Goal: Transaction & Acquisition: Purchase product/service

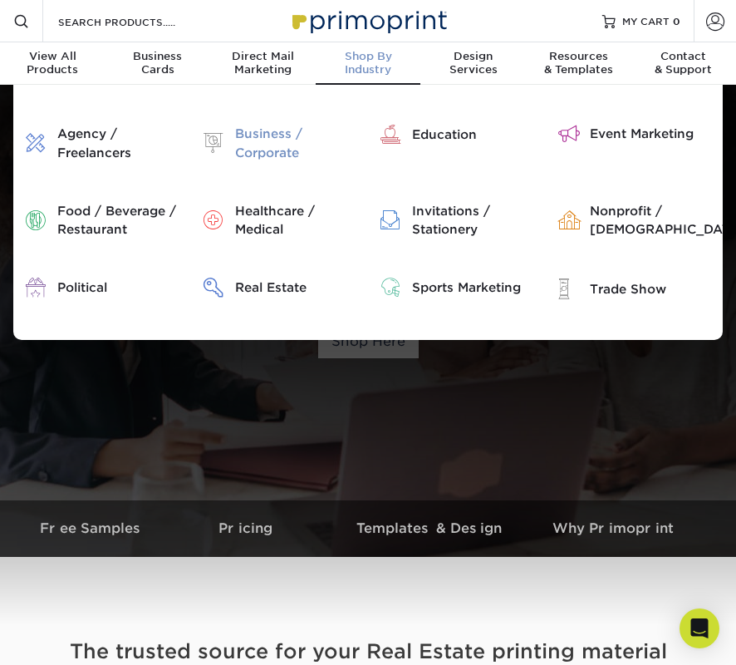
click at [262, 141] on div "Business / Corporate" at bounding box center [295, 143] width 120 height 37
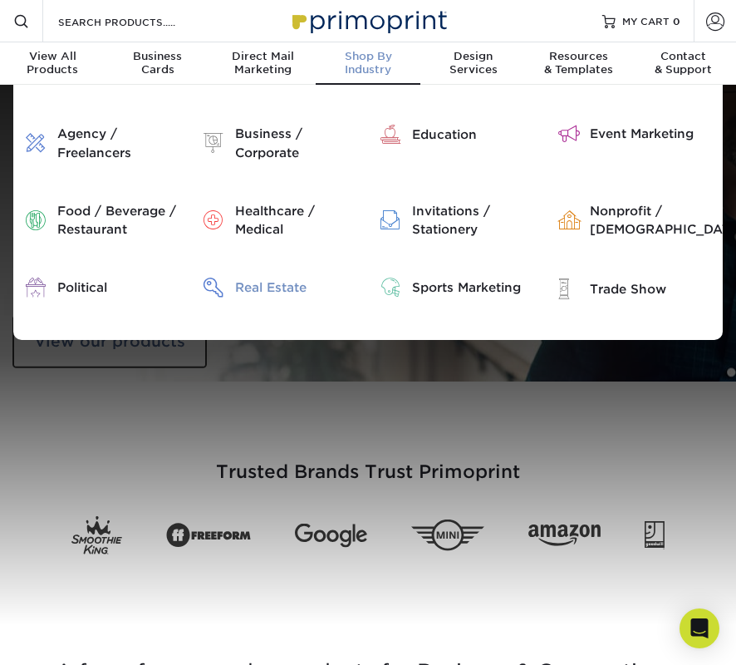
click at [258, 286] on div "Real Estate" at bounding box center [295, 287] width 120 height 18
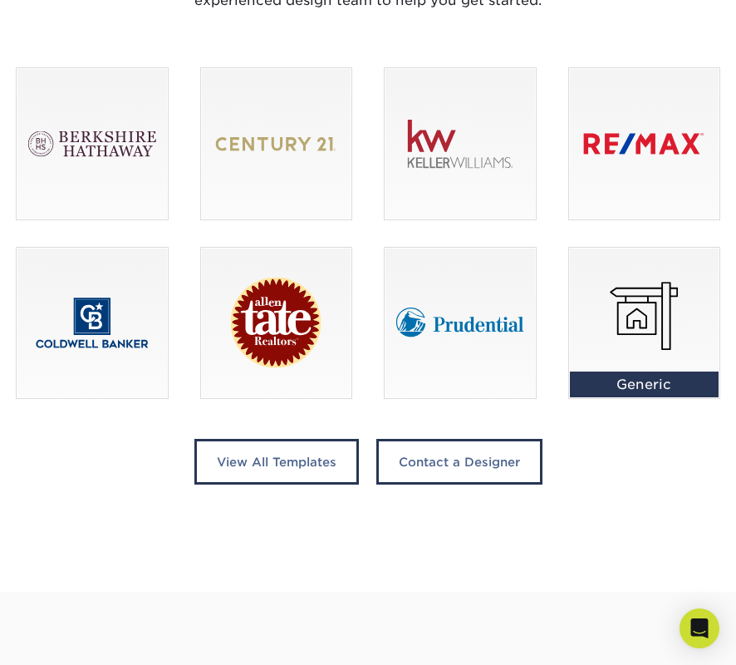
scroll to position [1126, 0]
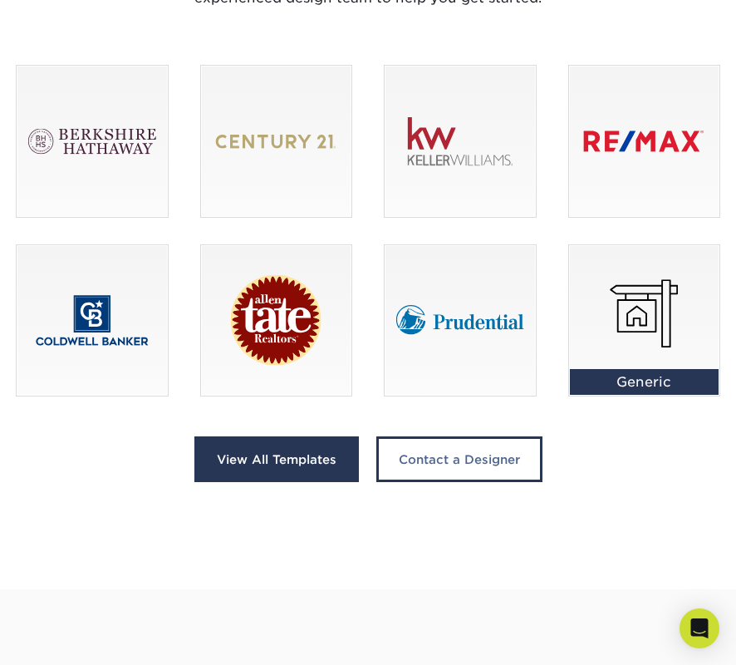
click at [307, 464] on link "View All Templates" at bounding box center [276, 459] width 165 height 46
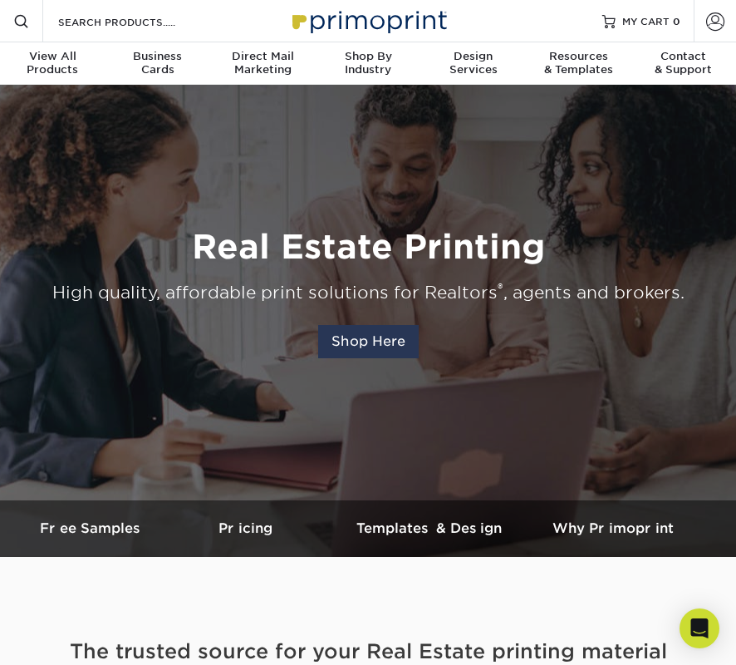
click at [351, 345] on link "Shop Here" at bounding box center [368, 341] width 101 height 33
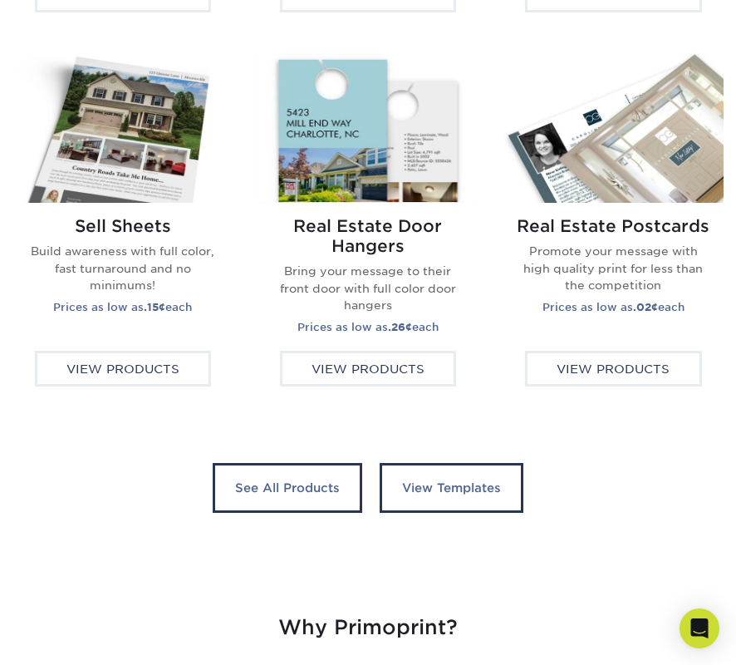
scroll to position [2962, 0]
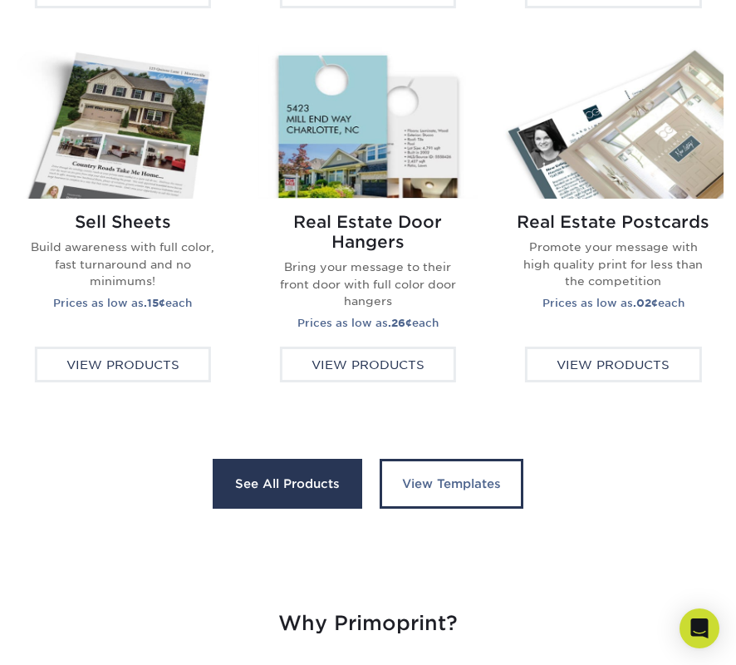
click at [248, 495] on link "See All Products" at bounding box center [288, 484] width 150 height 50
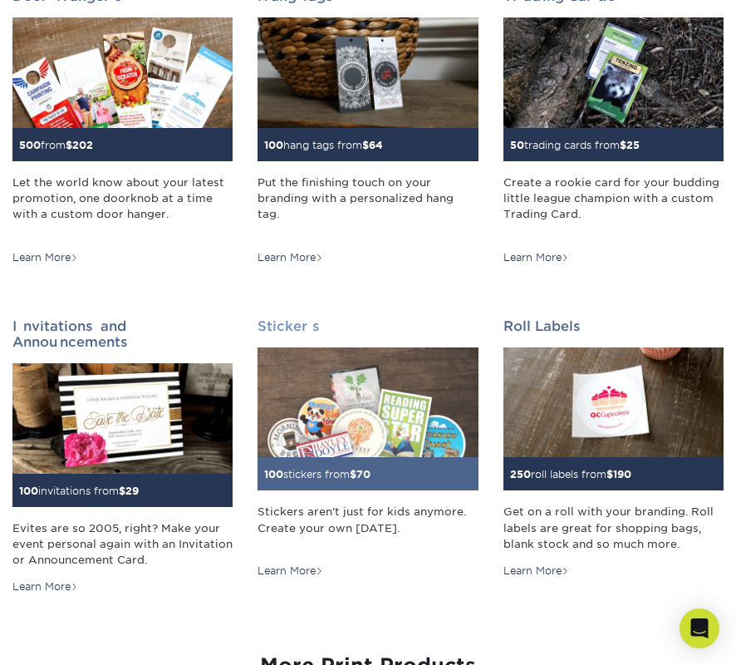
scroll to position [1299, 0]
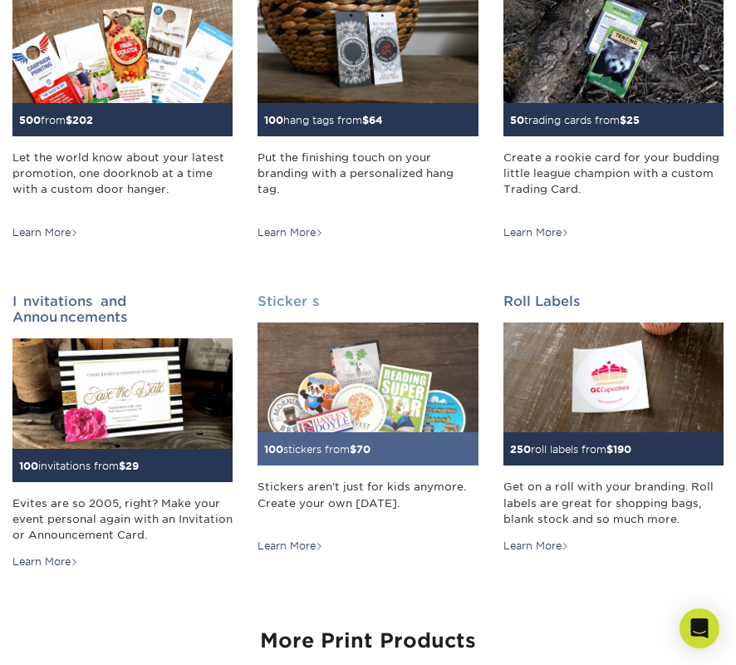
click at [362, 394] on img at bounding box center [368, 377] width 220 height 111
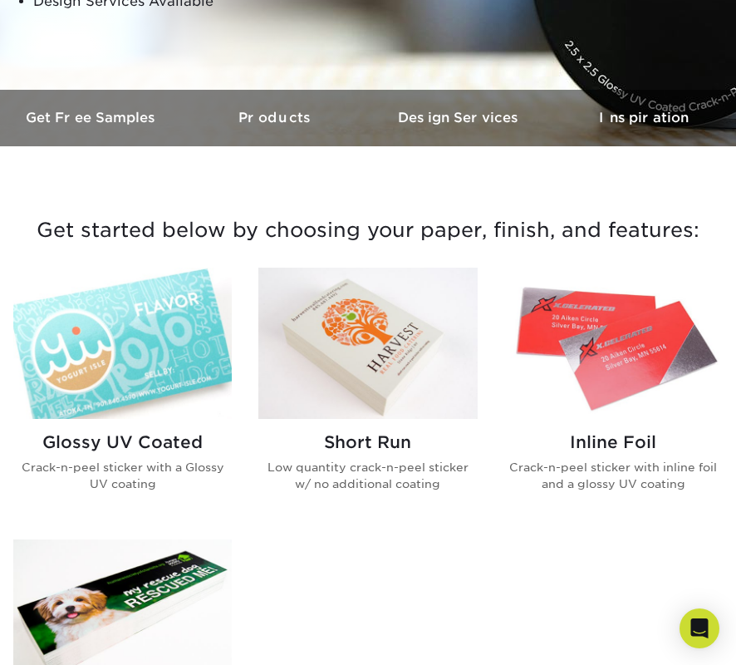
scroll to position [411, 0]
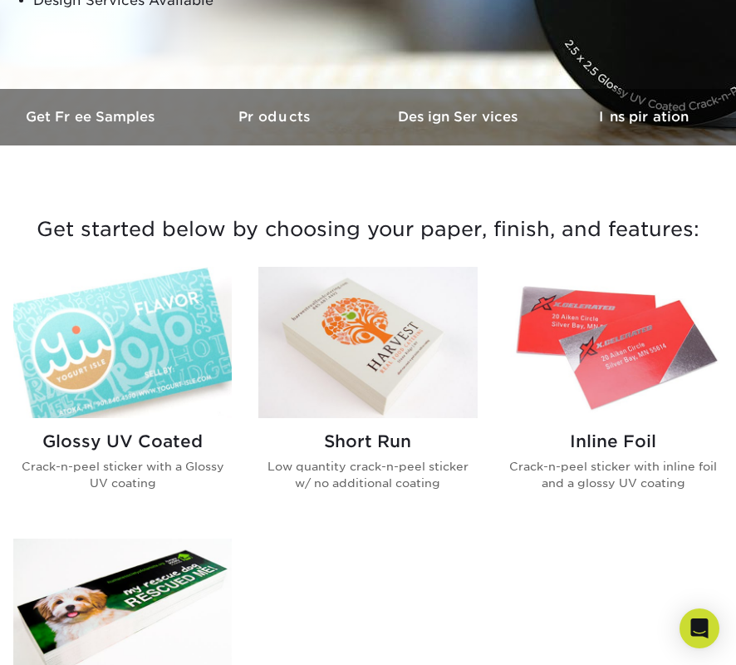
click at [166, 354] on img at bounding box center [122, 342] width 219 height 151
